Goal: Communication & Community: Ask a question

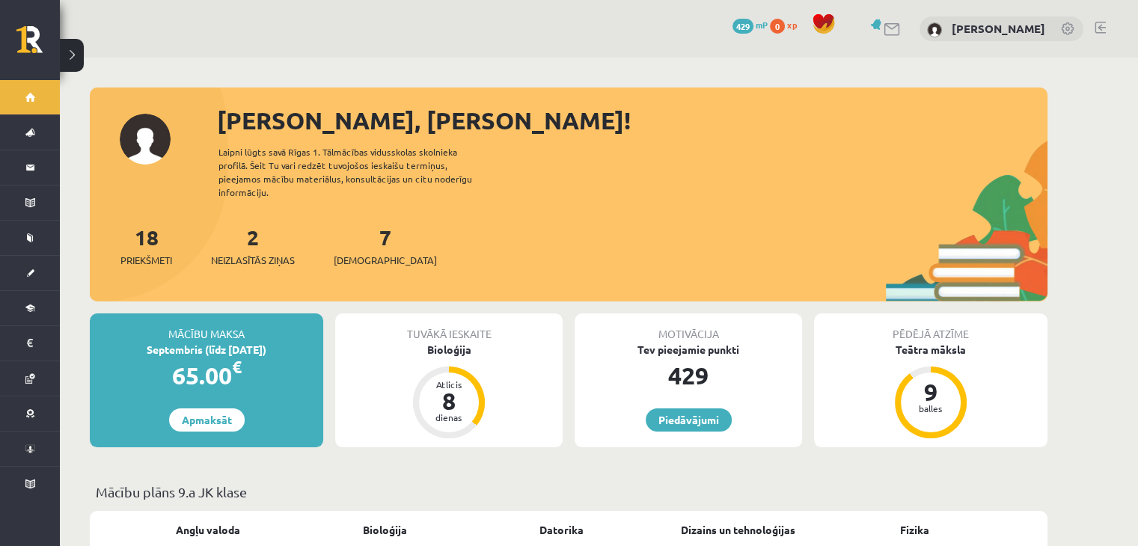
click at [883, 25] on link at bounding box center [892, 29] width 18 height 13
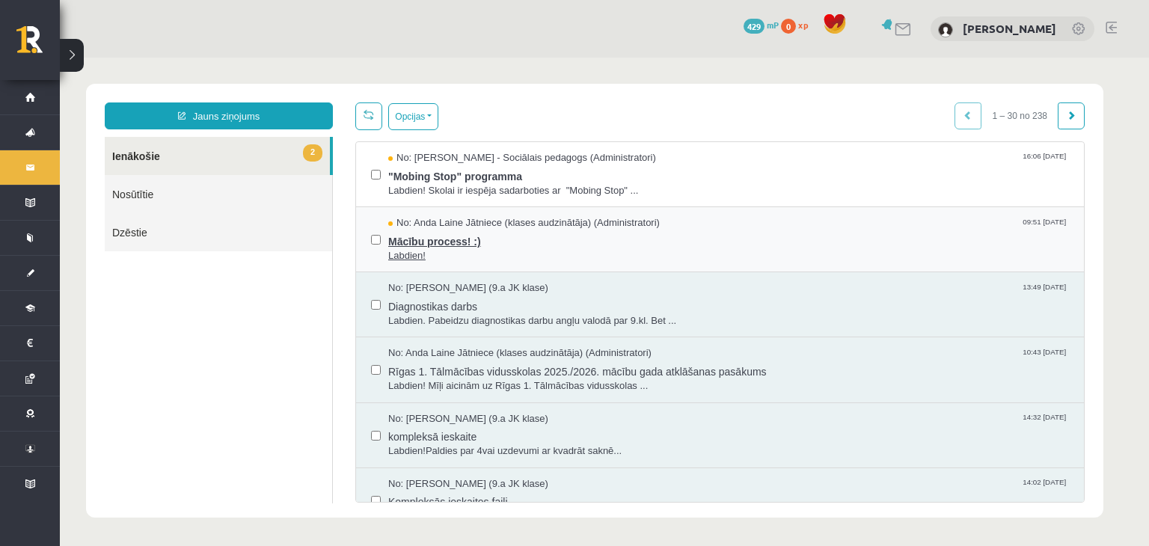
click at [531, 233] on span "Mācību process! :)" at bounding box center [728, 239] width 681 height 19
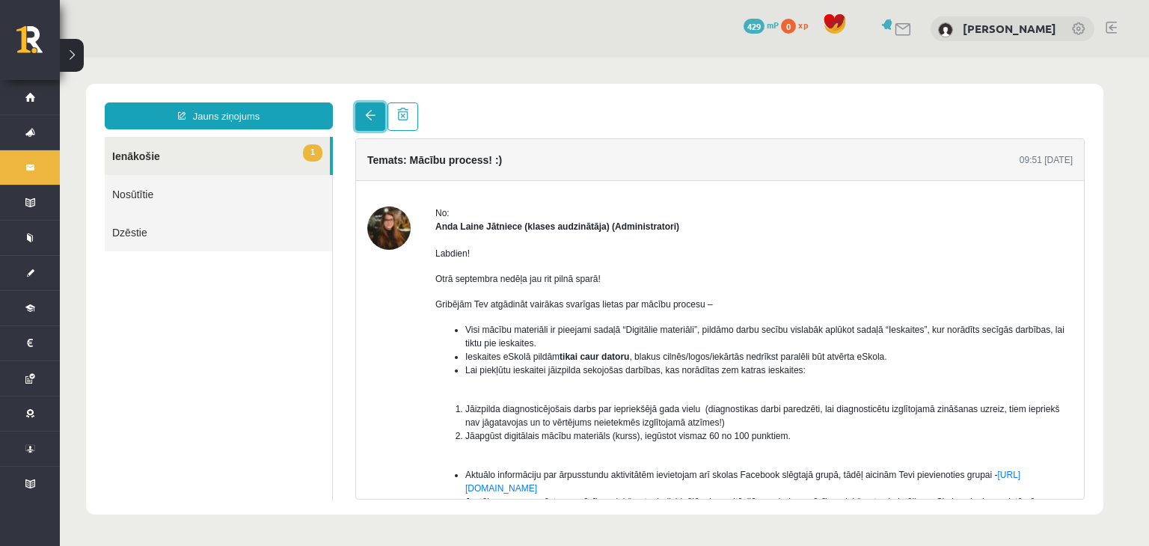
click at [369, 120] on span at bounding box center [370, 115] width 10 height 10
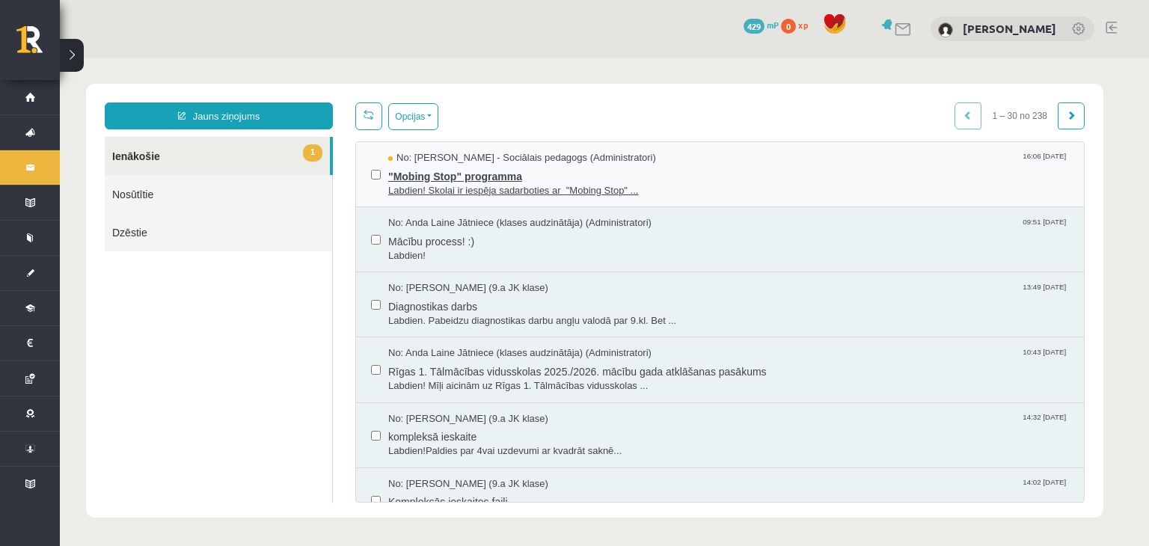
click at [419, 177] on span ""Mobing Stop" programma" at bounding box center [728, 174] width 681 height 19
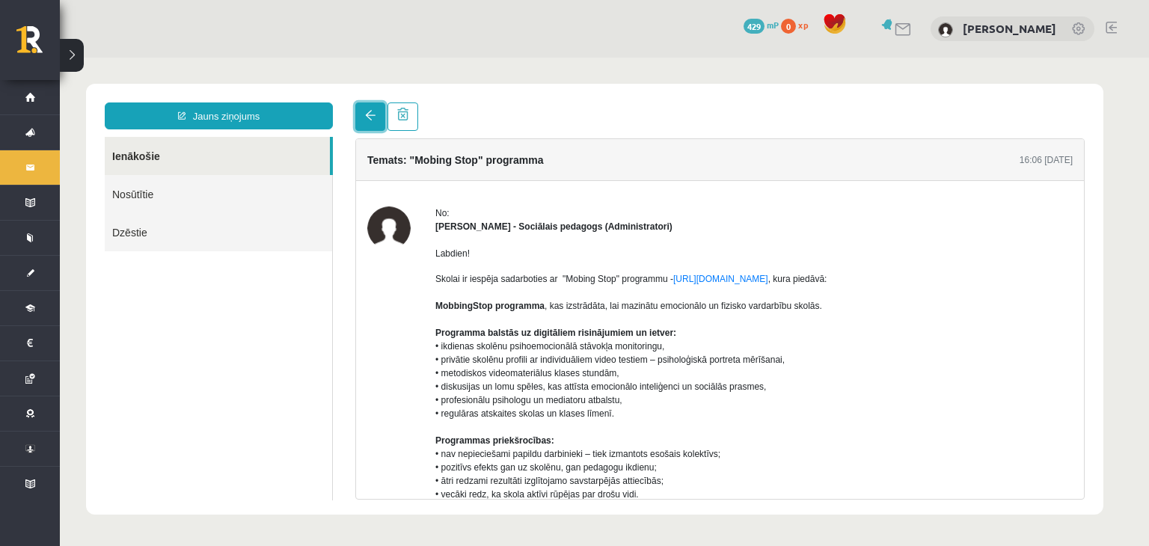
click at [362, 123] on link at bounding box center [370, 116] width 30 height 28
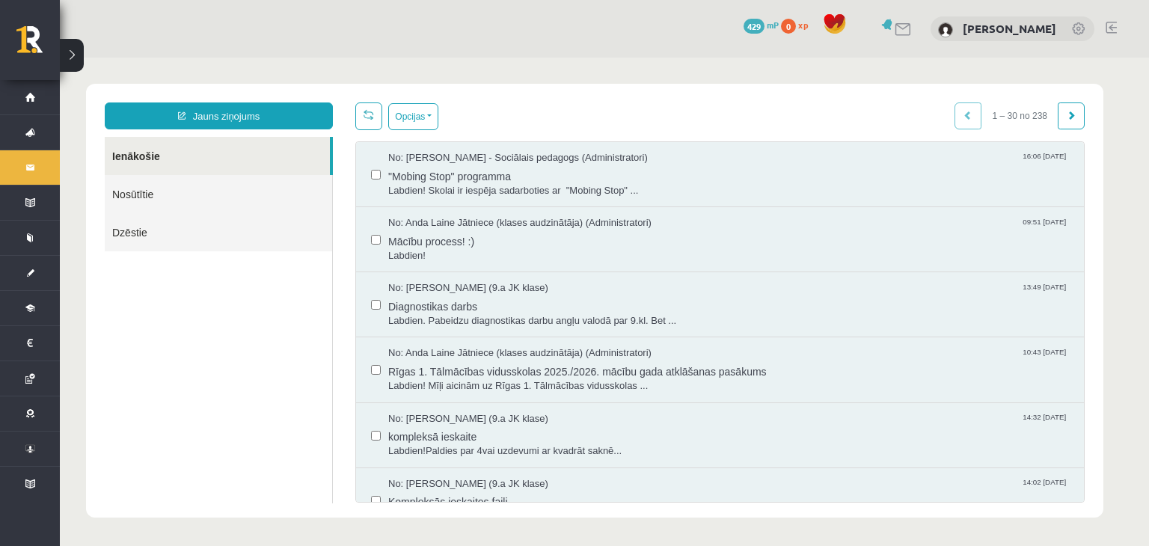
click at [371, 121] on link at bounding box center [368, 116] width 27 height 28
